Goal: Entertainment & Leisure: Consume media (video, audio)

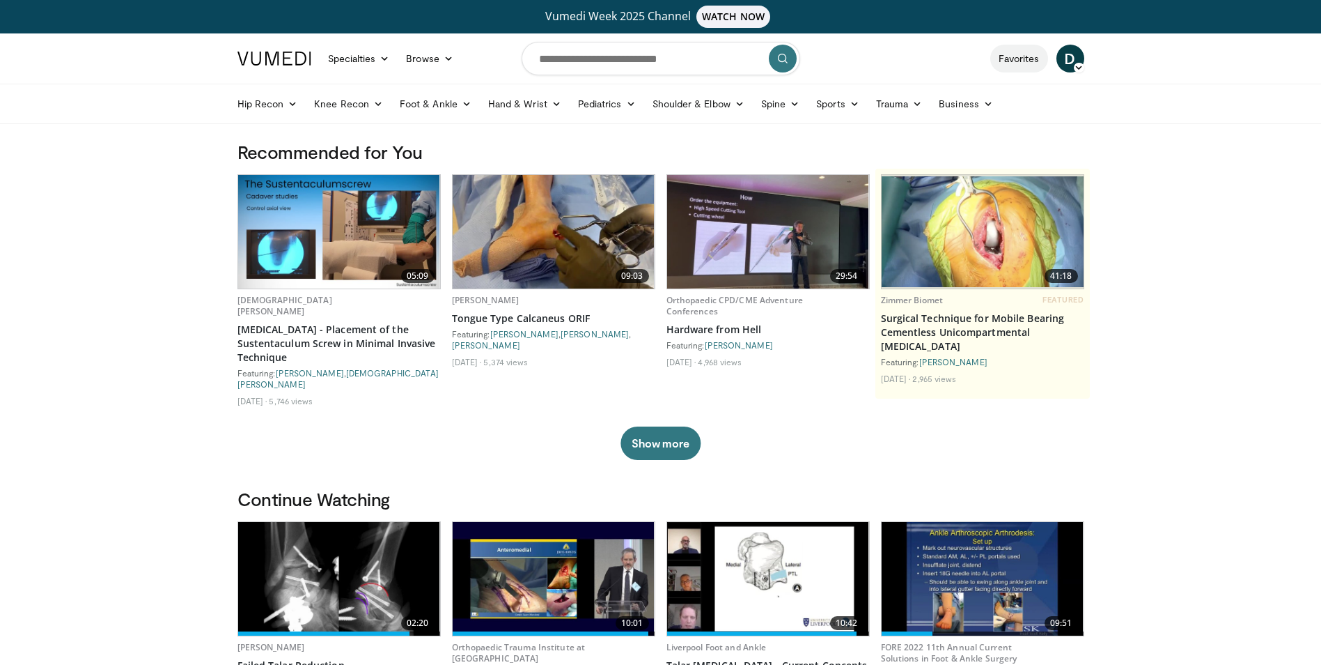
click at [1026, 61] on link "Favorites" at bounding box center [1020, 59] width 58 height 28
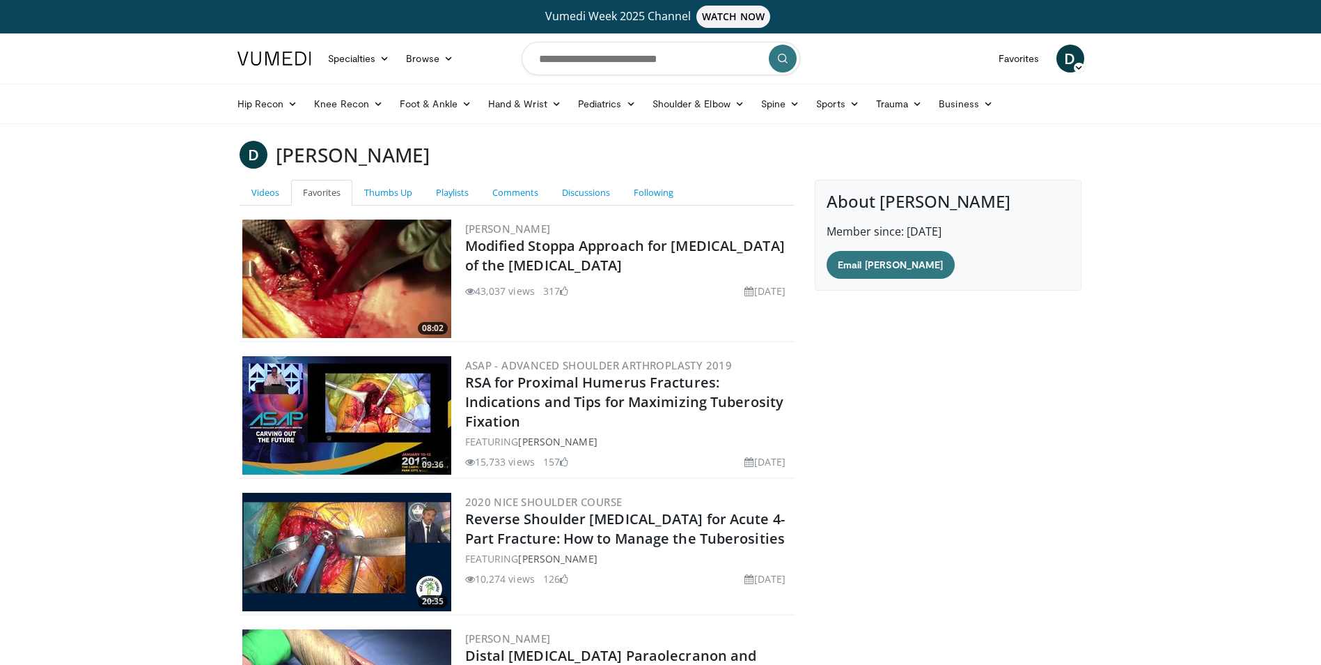
scroll to position [217, 0]
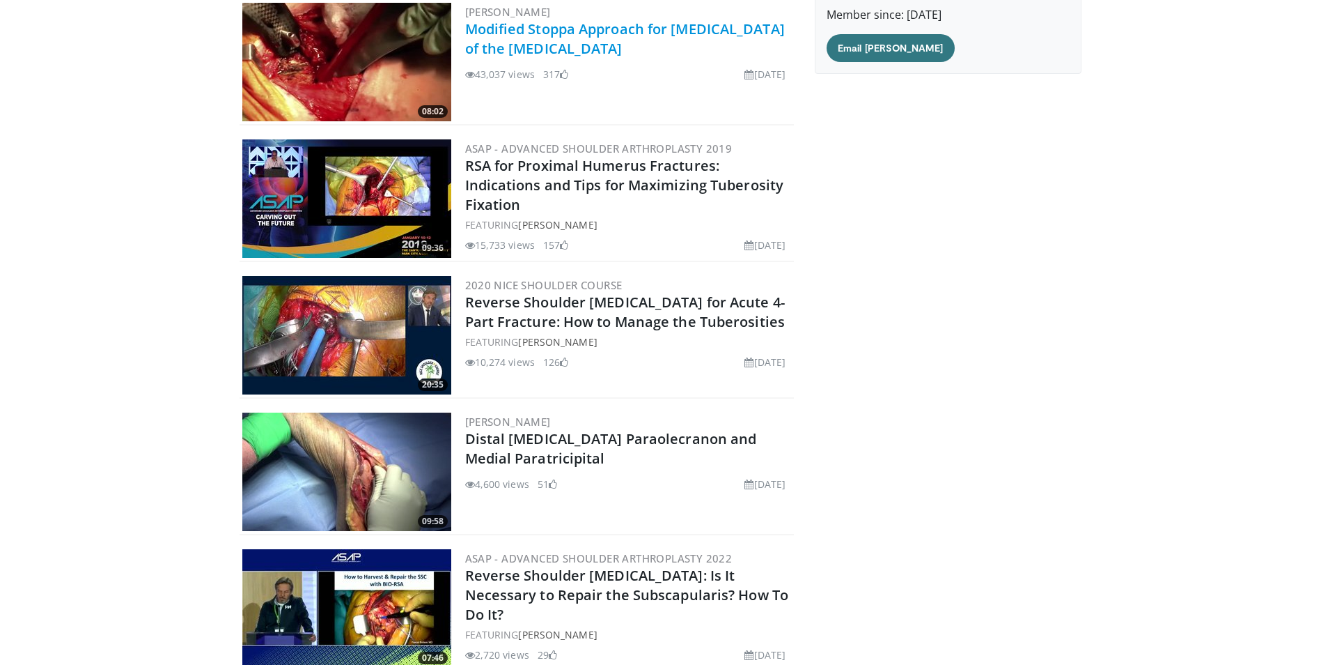
click at [505, 35] on link "Modified Stoppa Approach for [MEDICAL_DATA] of the [MEDICAL_DATA]" at bounding box center [625, 39] width 320 height 38
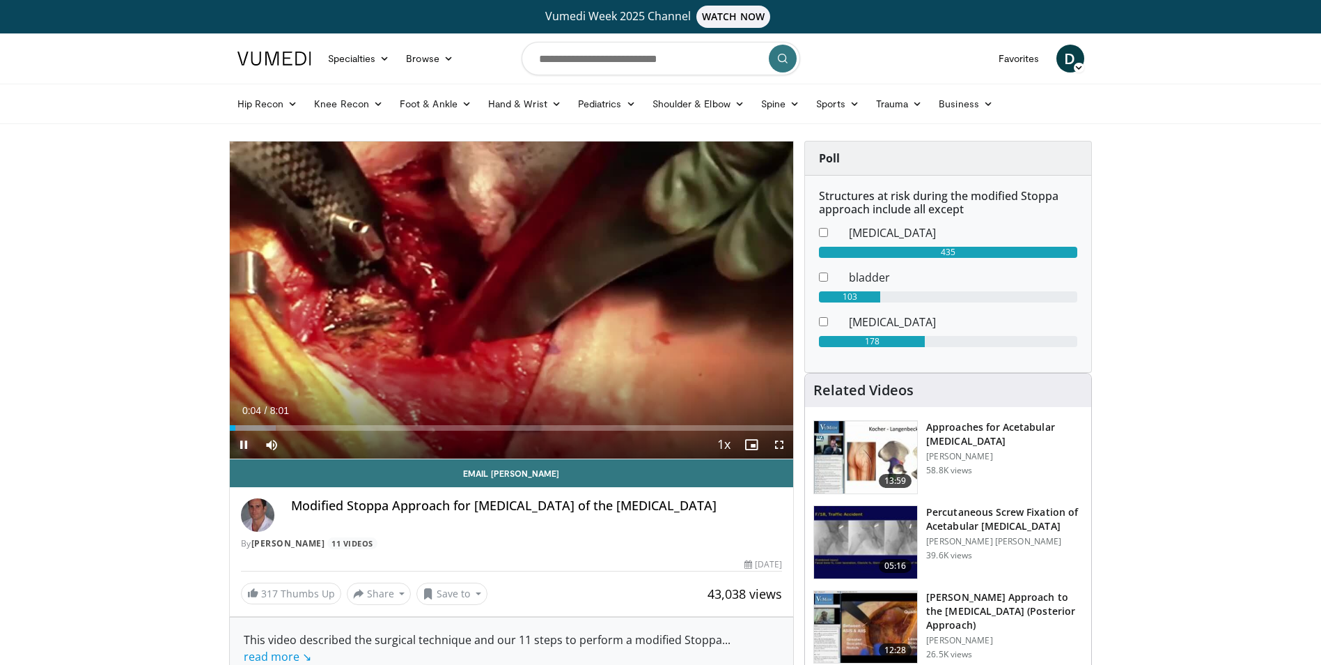
click at [247, 444] on span "Video Player" at bounding box center [244, 445] width 28 height 28
click at [245, 446] on span "Video Player" at bounding box center [244, 445] width 28 height 28
click at [244, 444] on span "Video Player" at bounding box center [244, 445] width 28 height 28
click at [242, 445] on span "Video Player" at bounding box center [244, 445] width 28 height 28
click at [240, 443] on span "Video Player" at bounding box center [244, 445] width 28 height 28
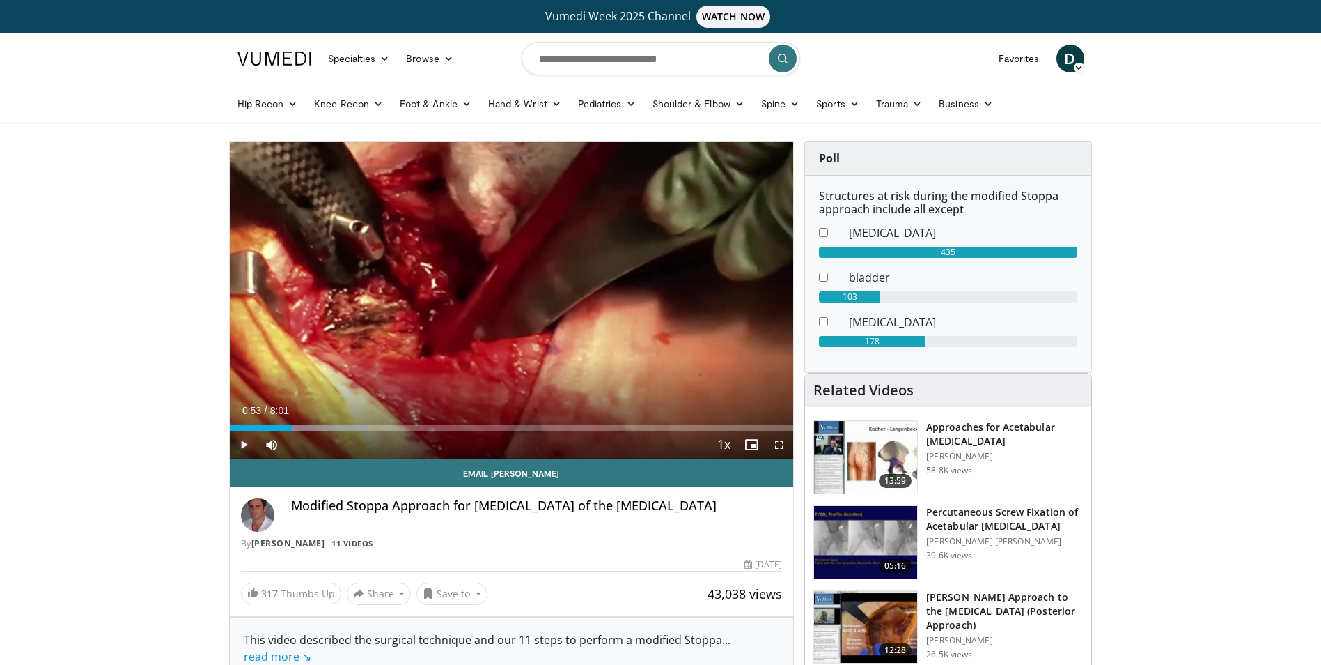
click at [248, 443] on span "Video Player" at bounding box center [244, 445] width 28 height 28
click at [239, 446] on span "Video Player" at bounding box center [244, 445] width 28 height 28
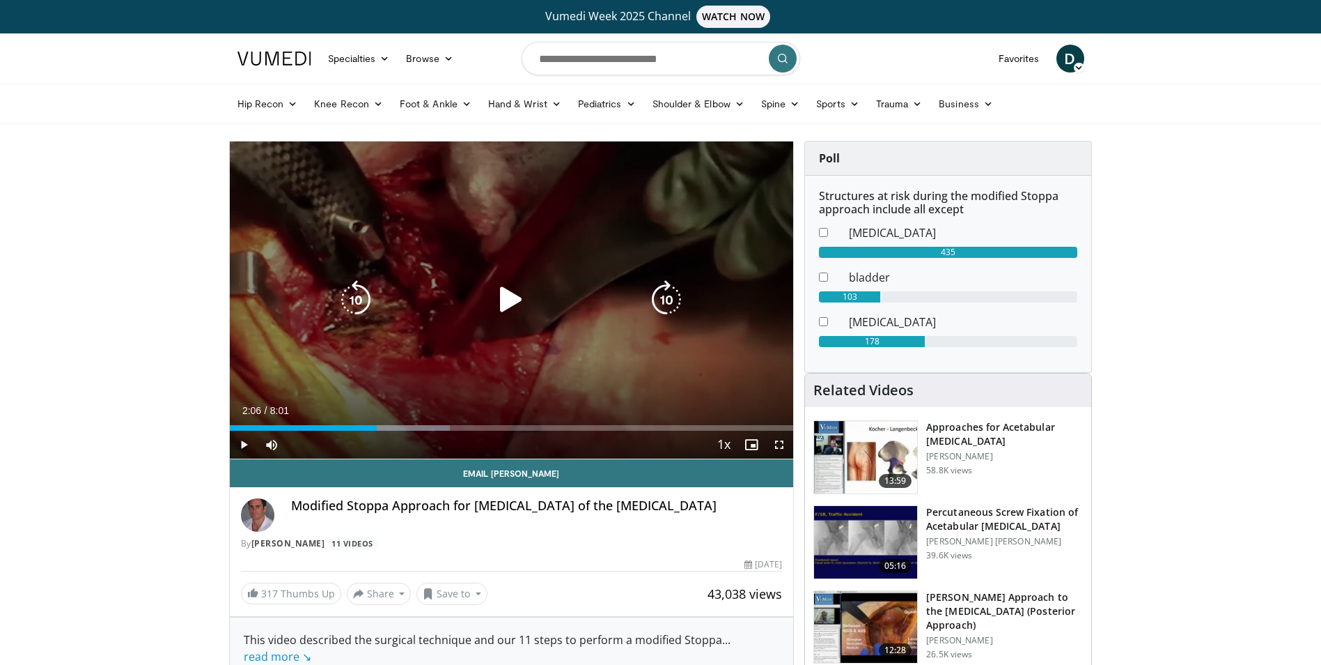
click at [506, 304] on icon "Video Player" at bounding box center [511, 299] width 39 height 39
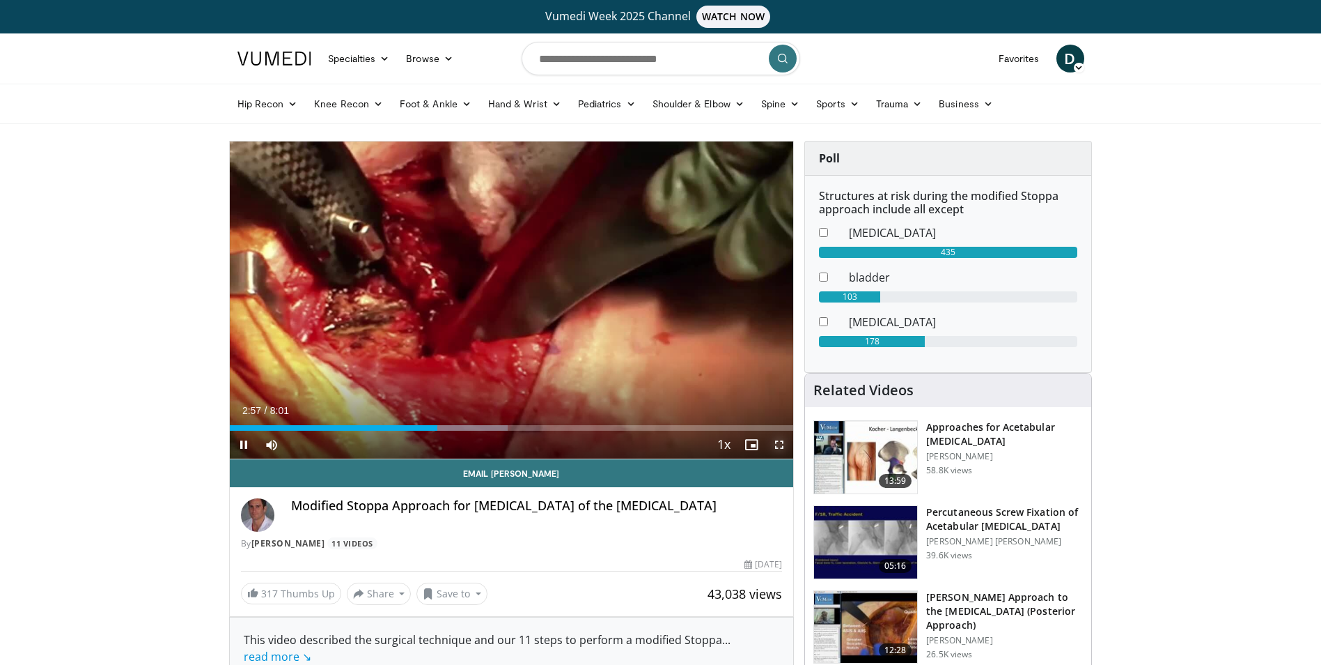
click at [778, 444] on span "Video Player" at bounding box center [780, 445] width 28 height 28
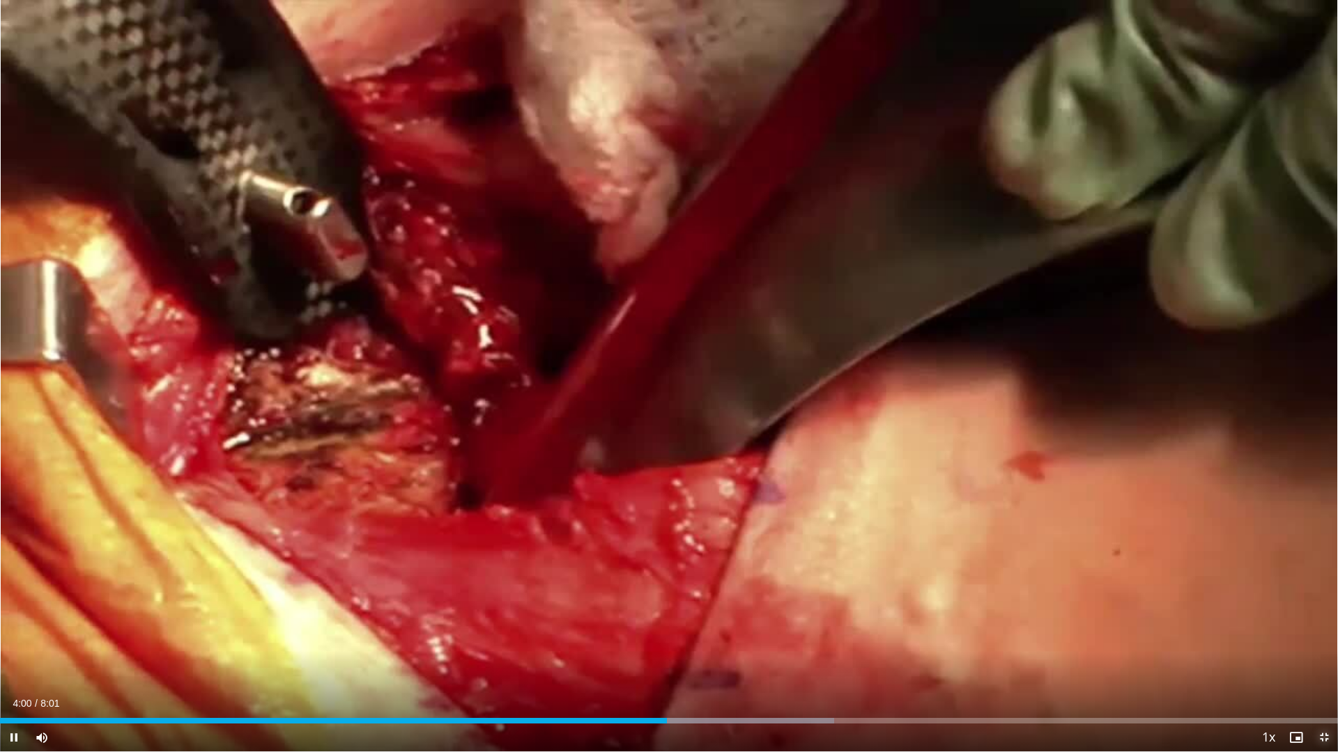
click at [1323, 664] on span "Video Player" at bounding box center [1324, 738] width 28 height 28
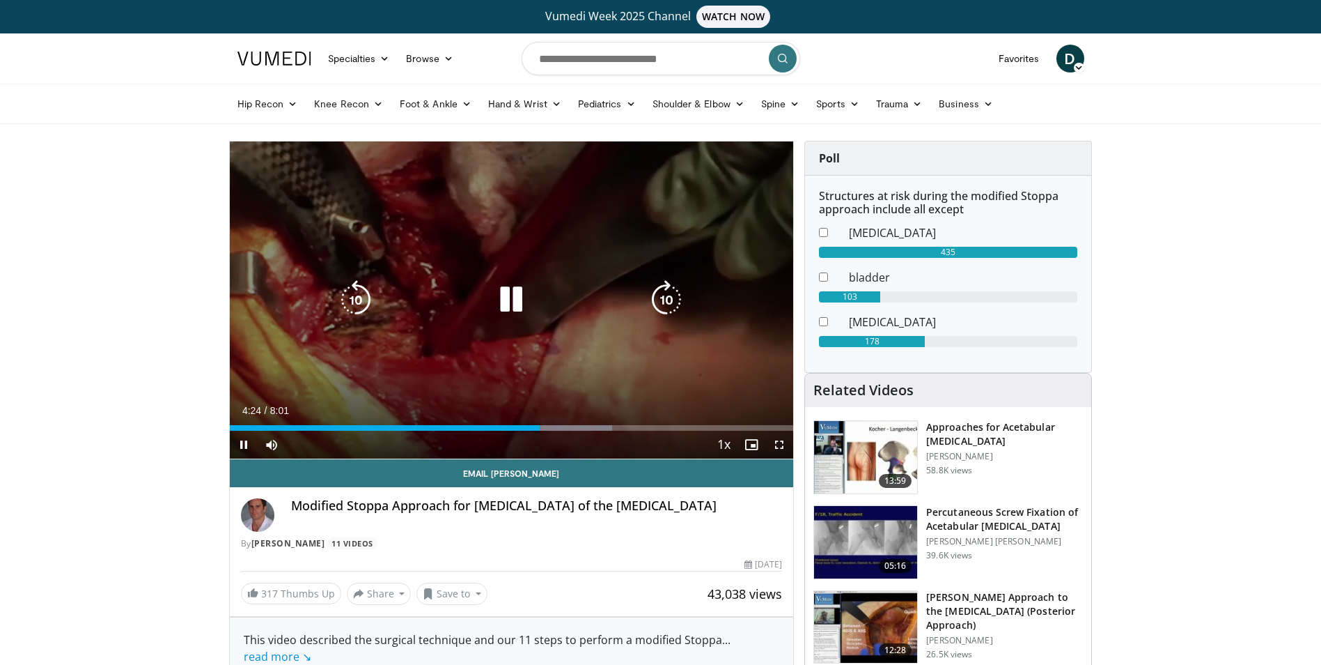
click at [522, 299] on icon "Video Player" at bounding box center [511, 299] width 39 height 39
